Goal: Information Seeking & Learning: Understand process/instructions

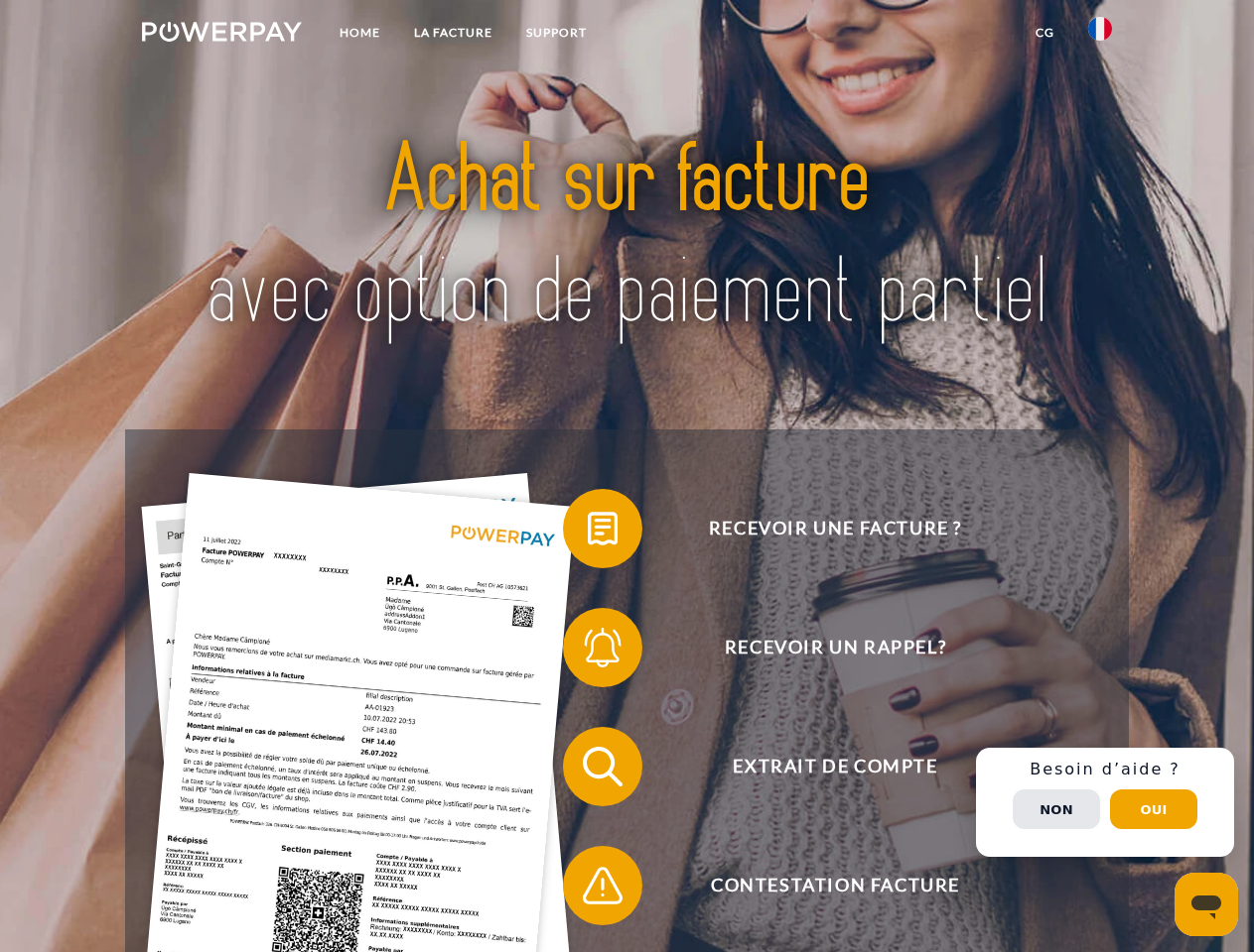
click at [222, 35] on img at bounding box center [222, 32] width 160 height 20
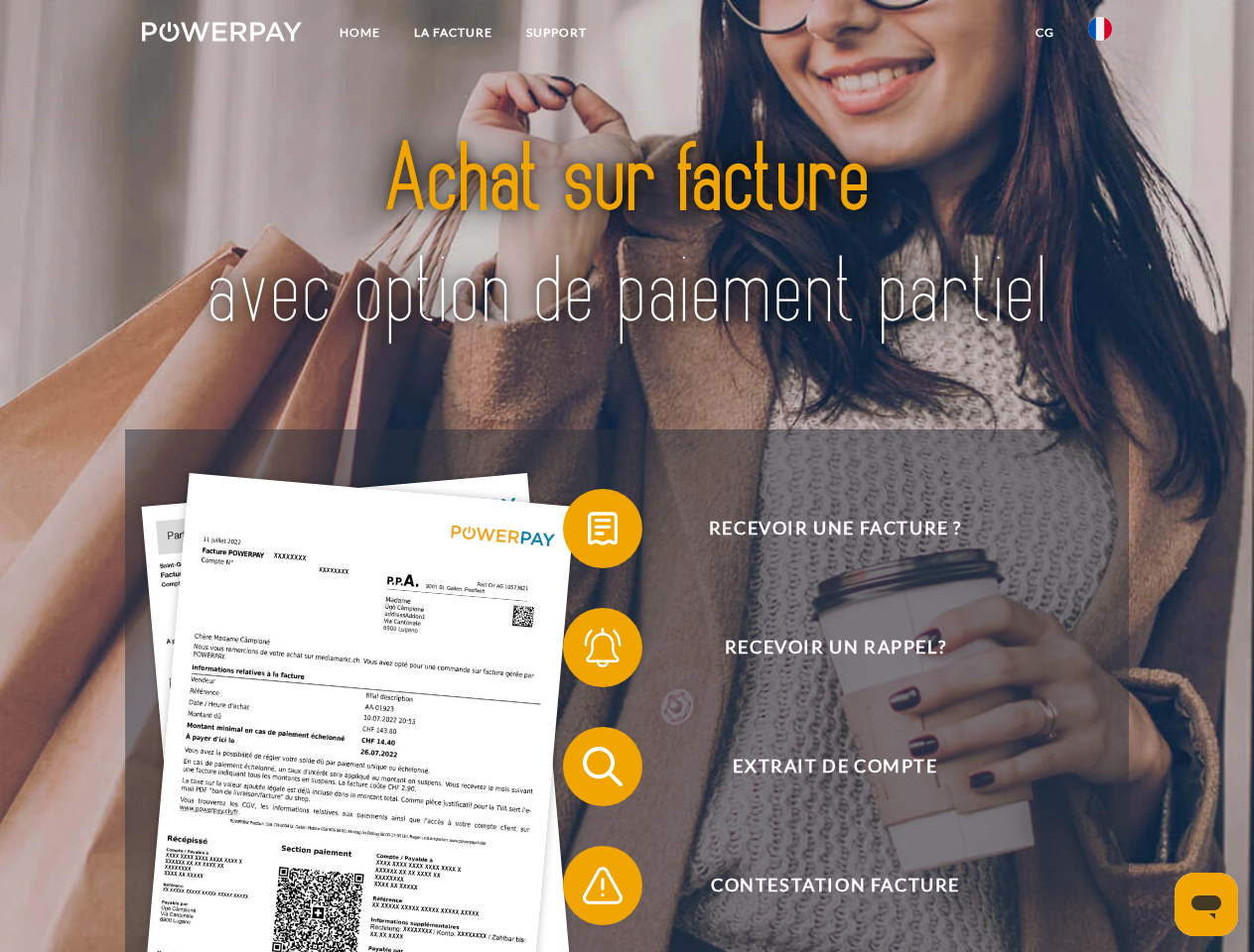
click at [1100, 35] on img at bounding box center [1100, 29] width 24 height 24
click at [1044, 33] on link "CG" at bounding box center [1044, 33] width 53 height 36
click at [588, 533] on span at bounding box center [572, 528] width 99 height 99
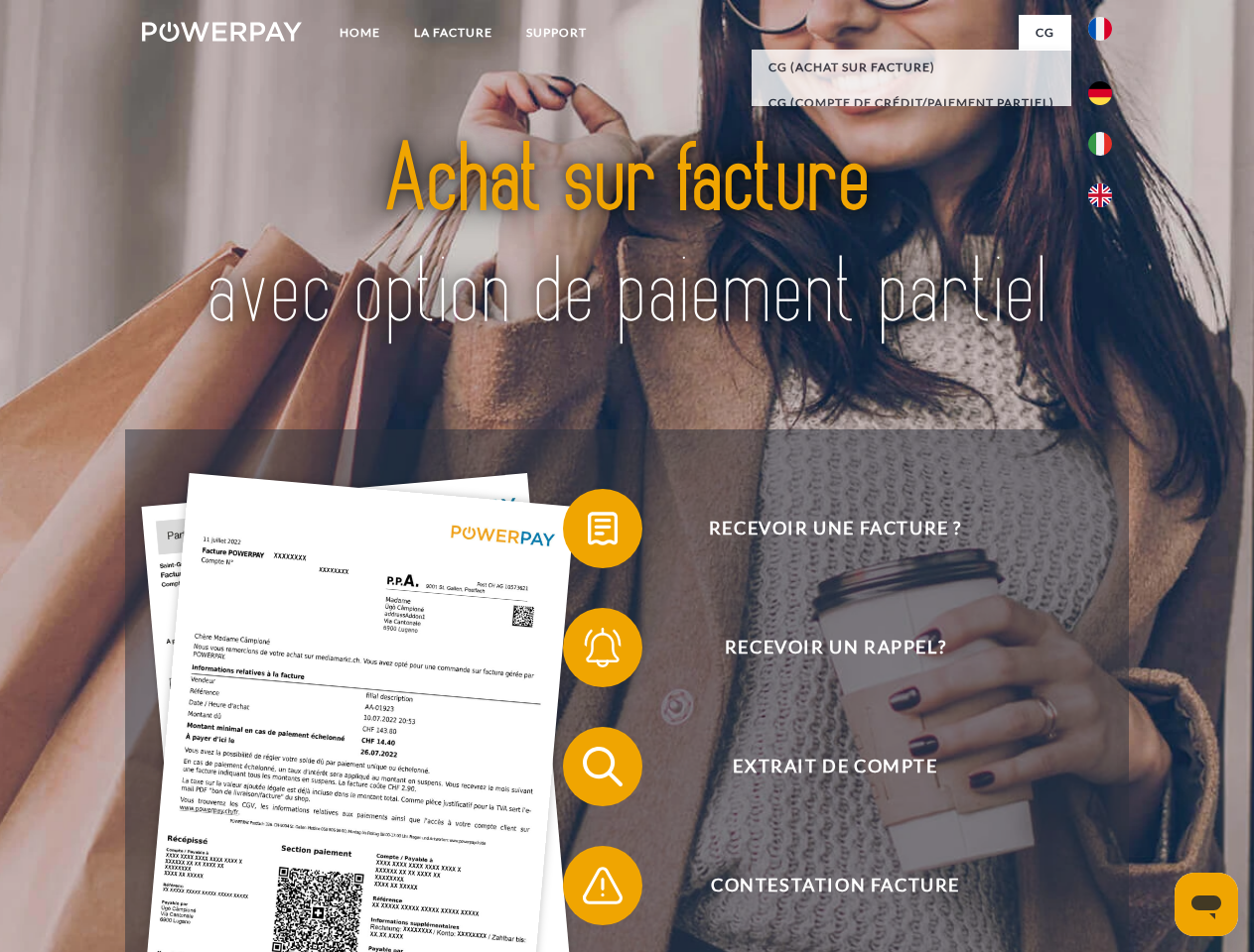
click at [588, 652] on span at bounding box center [572, 648] width 99 height 99
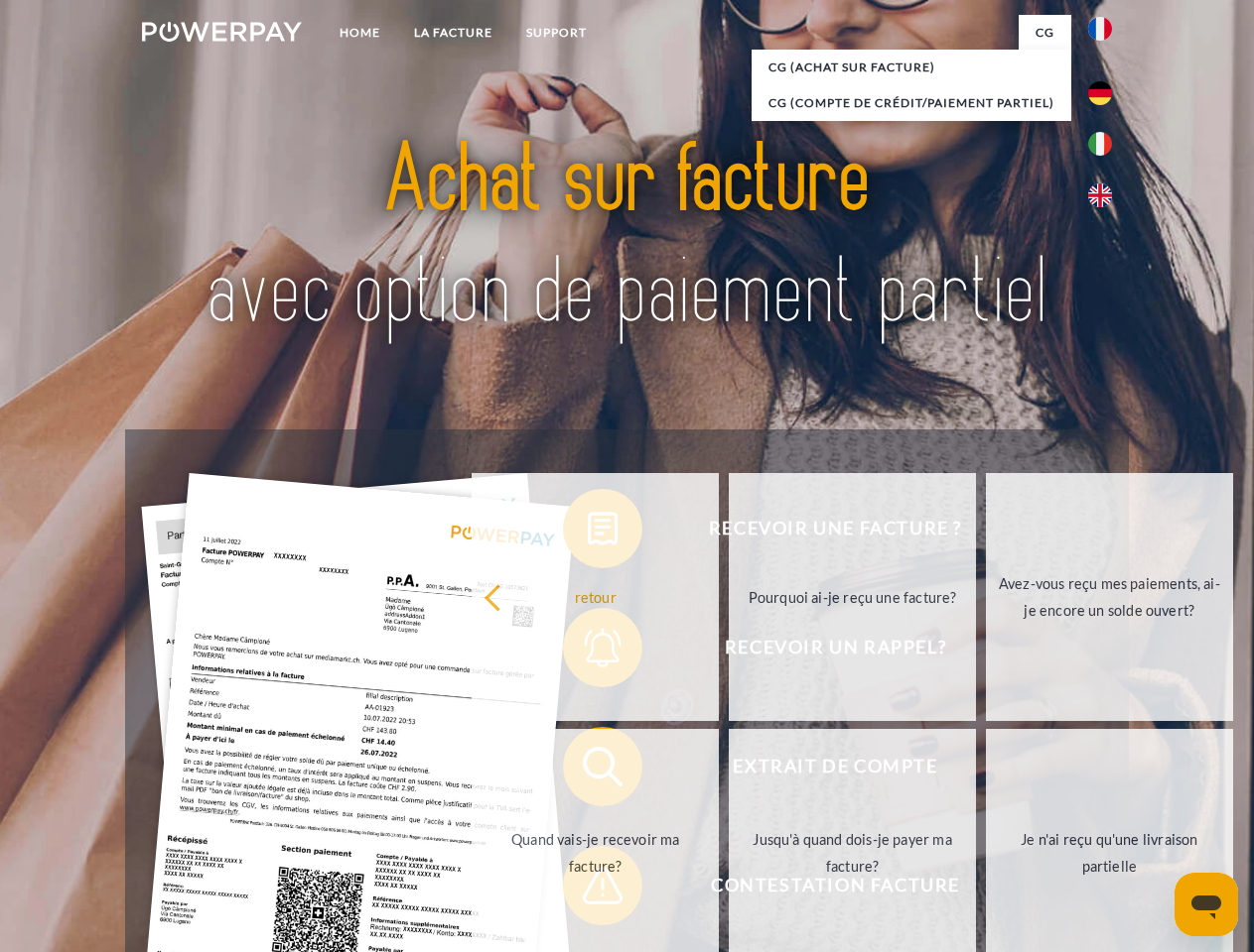
click at [729, 770] on link "Jusqu'à quand dois-je payer ma facture?" at bounding box center [853, 853] width 248 height 248
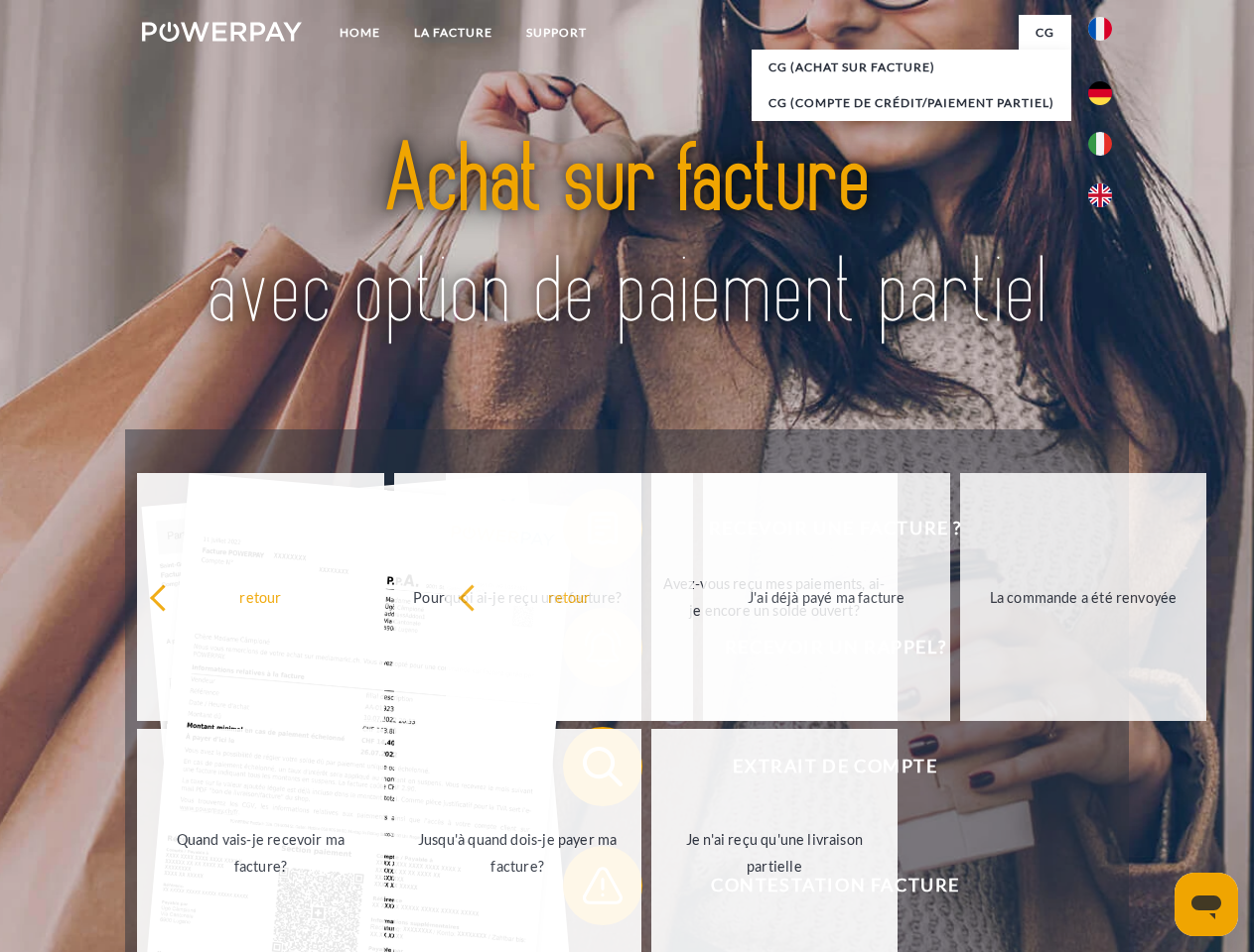
click at [588, 890] on span at bounding box center [572, 885] width 99 height 99
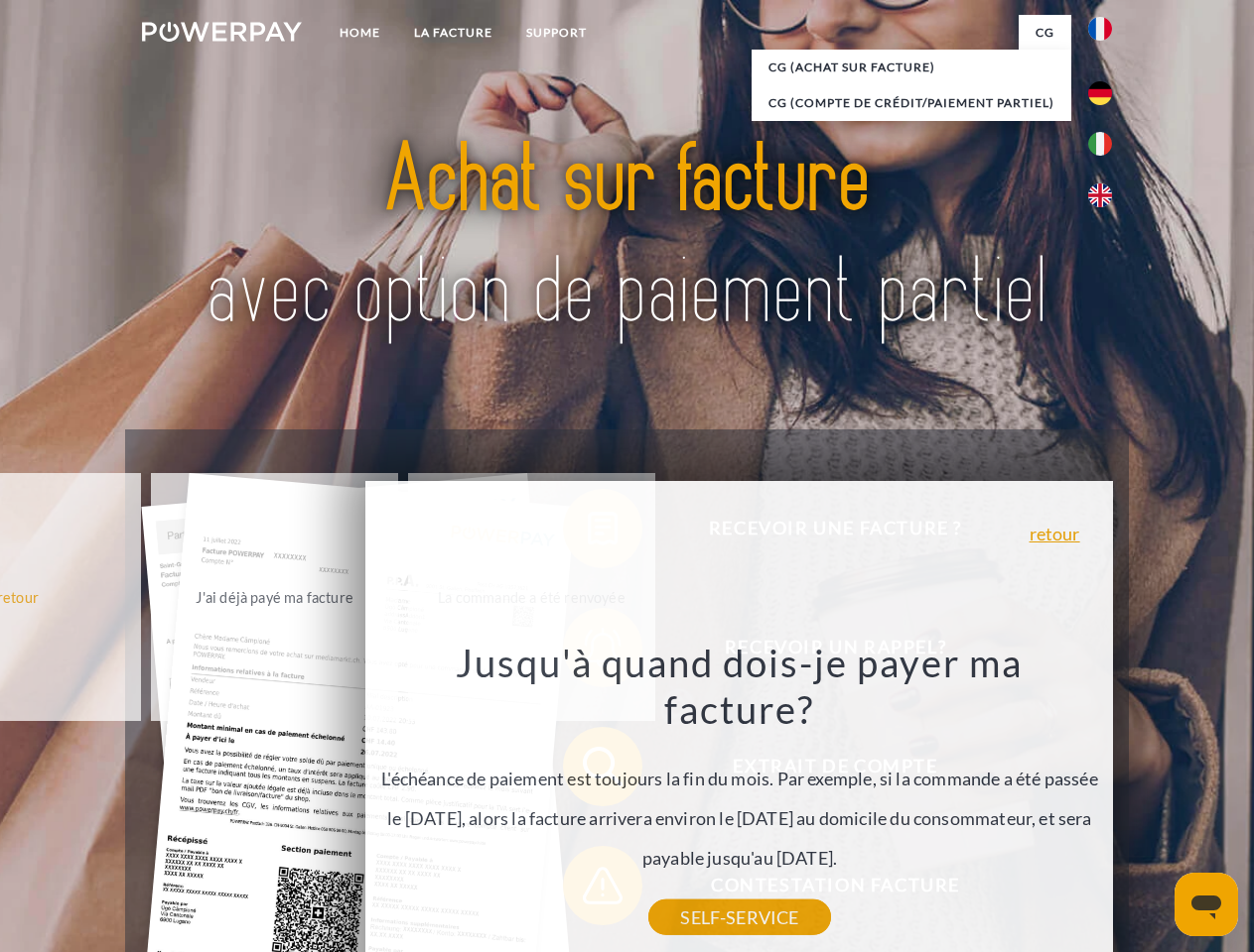
click at [1105, 802] on div "Recevoir une facture ? Recevoir un rappel? Extrait de compte retour" at bounding box center [626, 825] width 1002 height 793
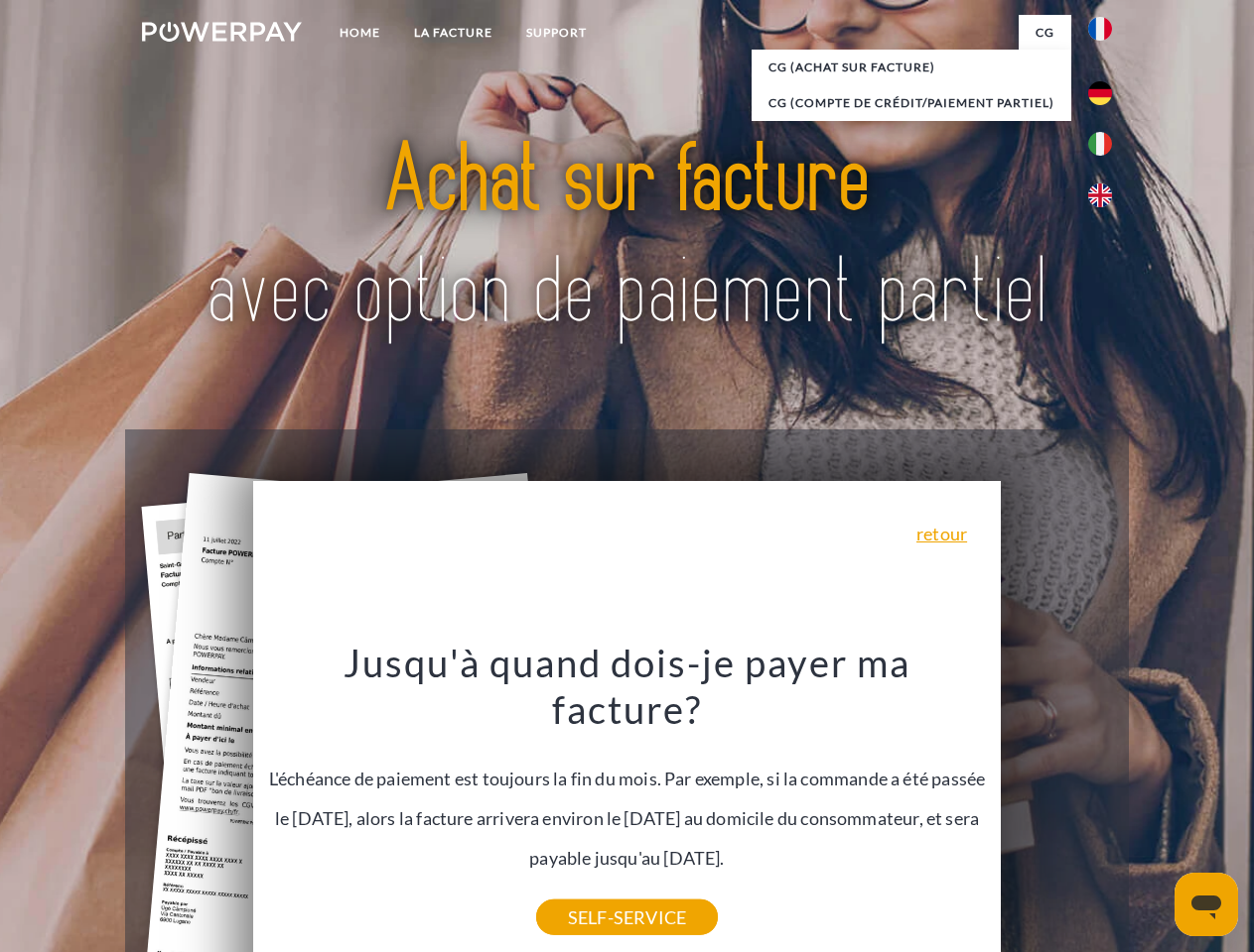
click at [1056, 806] on span "Extrait de compte" at bounding box center [835, 767] width 486 height 80
click at [1153, 809] on header "Home LA FACTURE Support" at bounding box center [627, 685] width 1254 height 1370
